Goal: Task Accomplishment & Management: Manage account settings

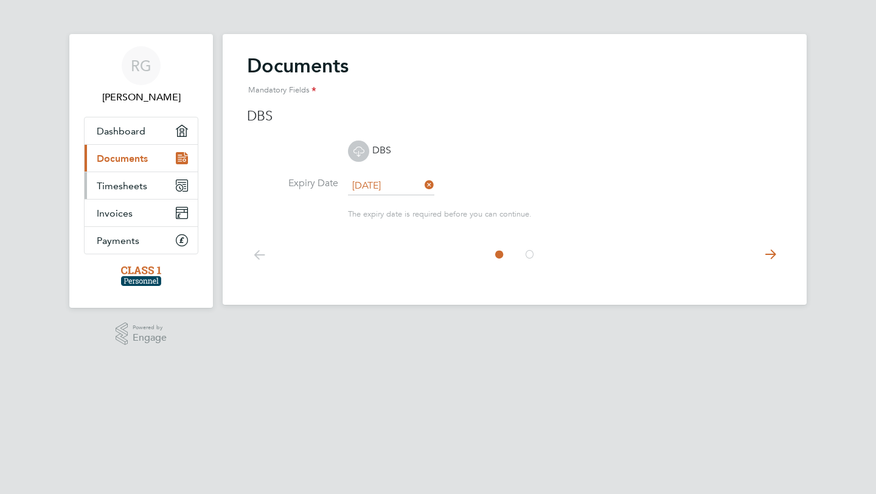
click at [142, 188] on span "Timesheets" at bounding box center [122, 186] width 50 height 12
click at [765, 254] on icon at bounding box center [770, 254] width 24 height 27
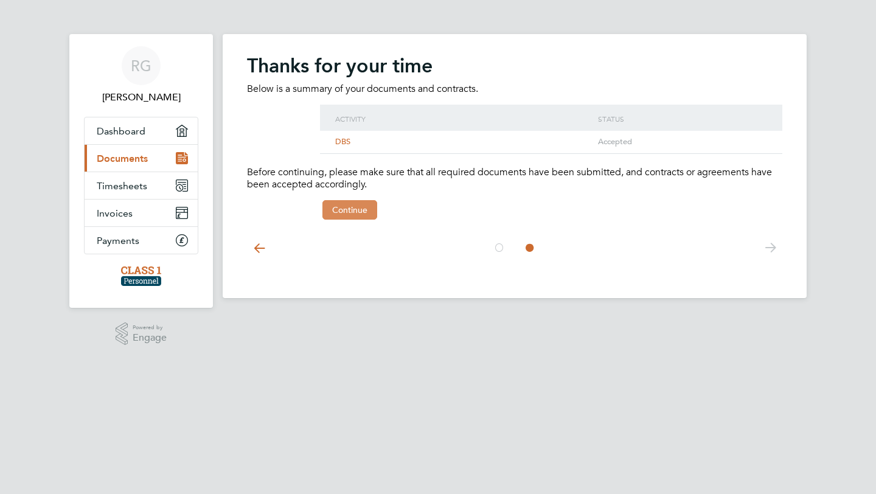
click at [364, 210] on button "Continue" at bounding box center [349, 209] width 55 height 19
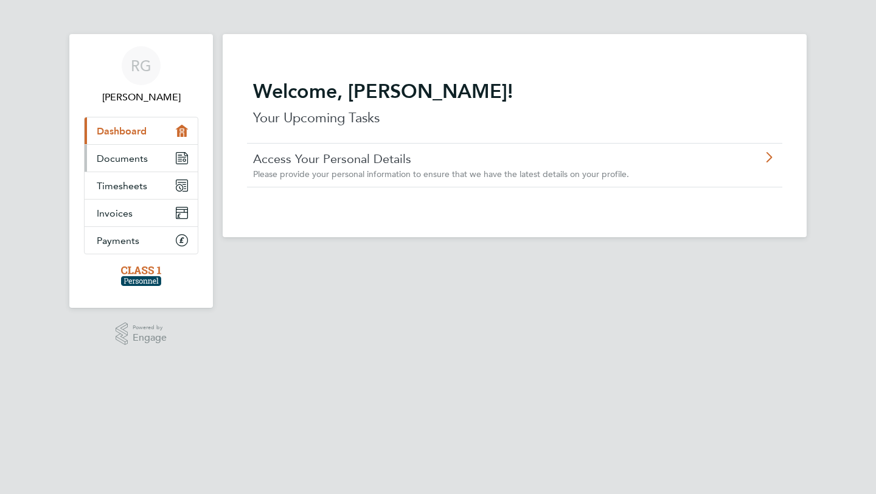
click at [167, 162] on link "Documents" at bounding box center [141, 158] width 113 height 27
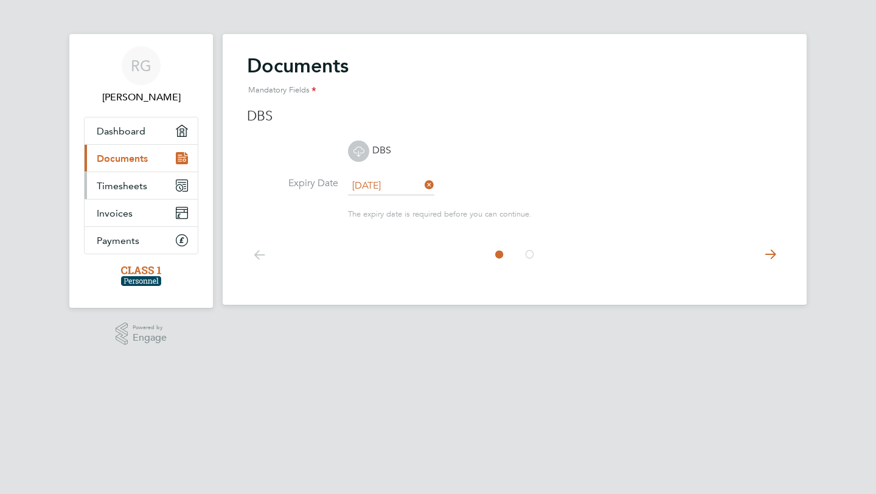
click at [171, 189] on link "Timesheets" at bounding box center [141, 185] width 113 height 27
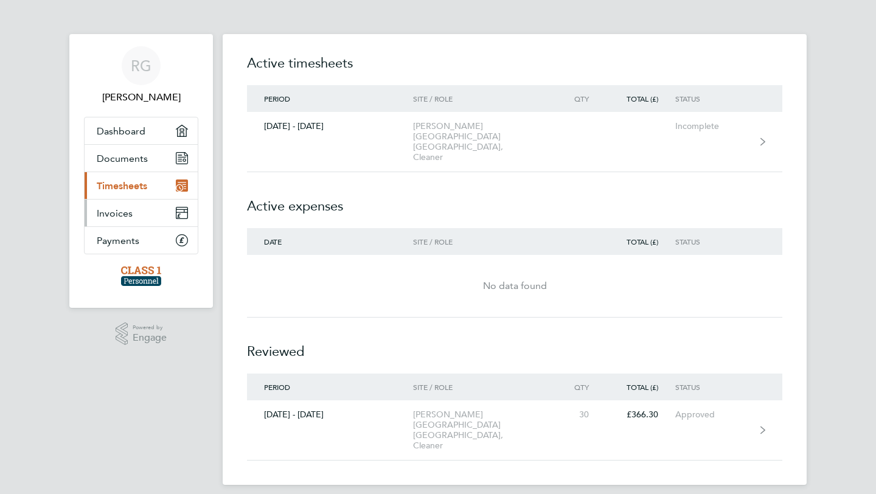
click at [164, 210] on link "Invoices" at bounding box center [141, 212] width 113 height 27
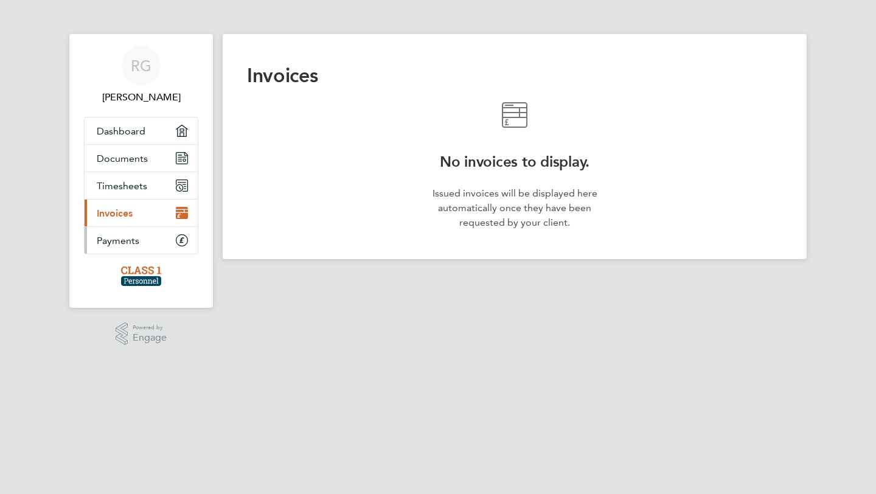
click at [170, 233] on link "Payments" at bounding box center [141, 240] width 113 height 27
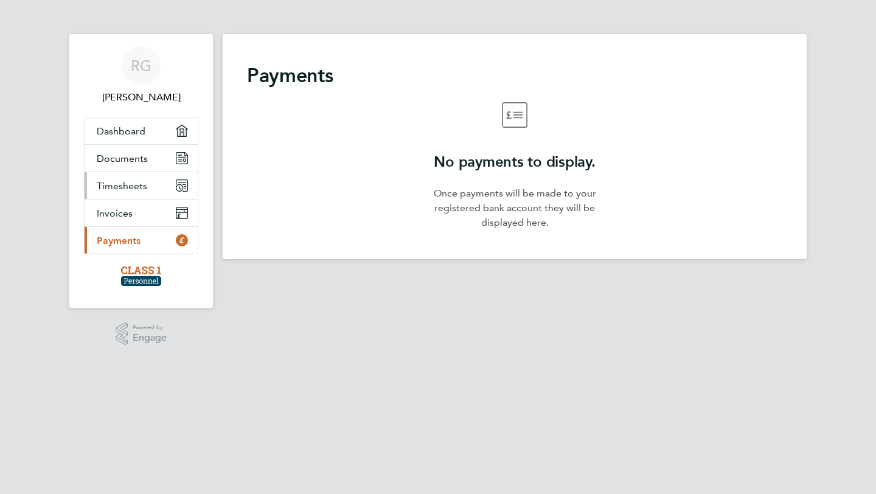
click at [162, 178] on link "Timesheets" at bounding box center [141, 185] width 113 height 27
